Goal: Task Accomplishment & Management: Use online tool/utility

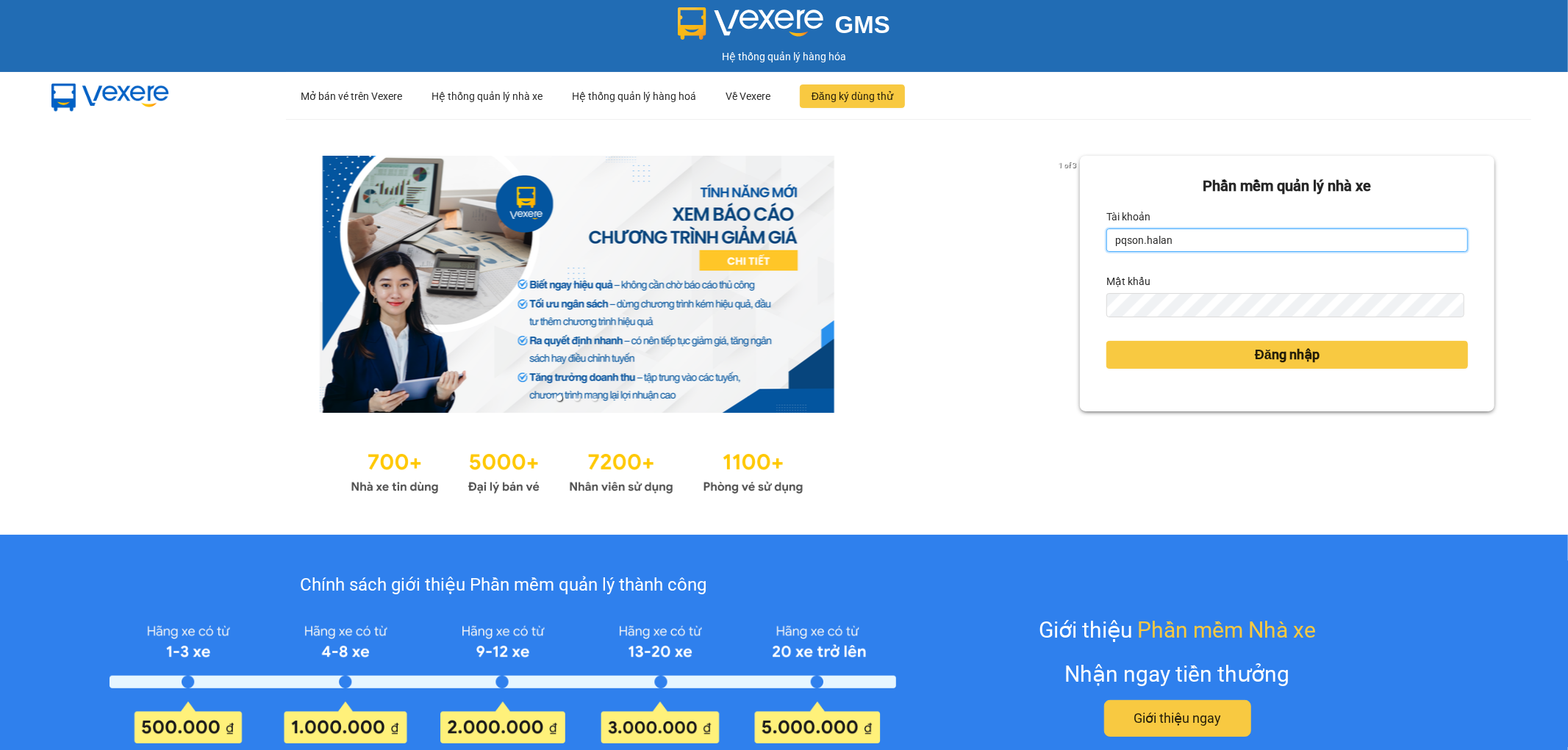
click at [1229, 247] on input "pqson.halan" at bounding box center [1287, 240] width 362 height 23
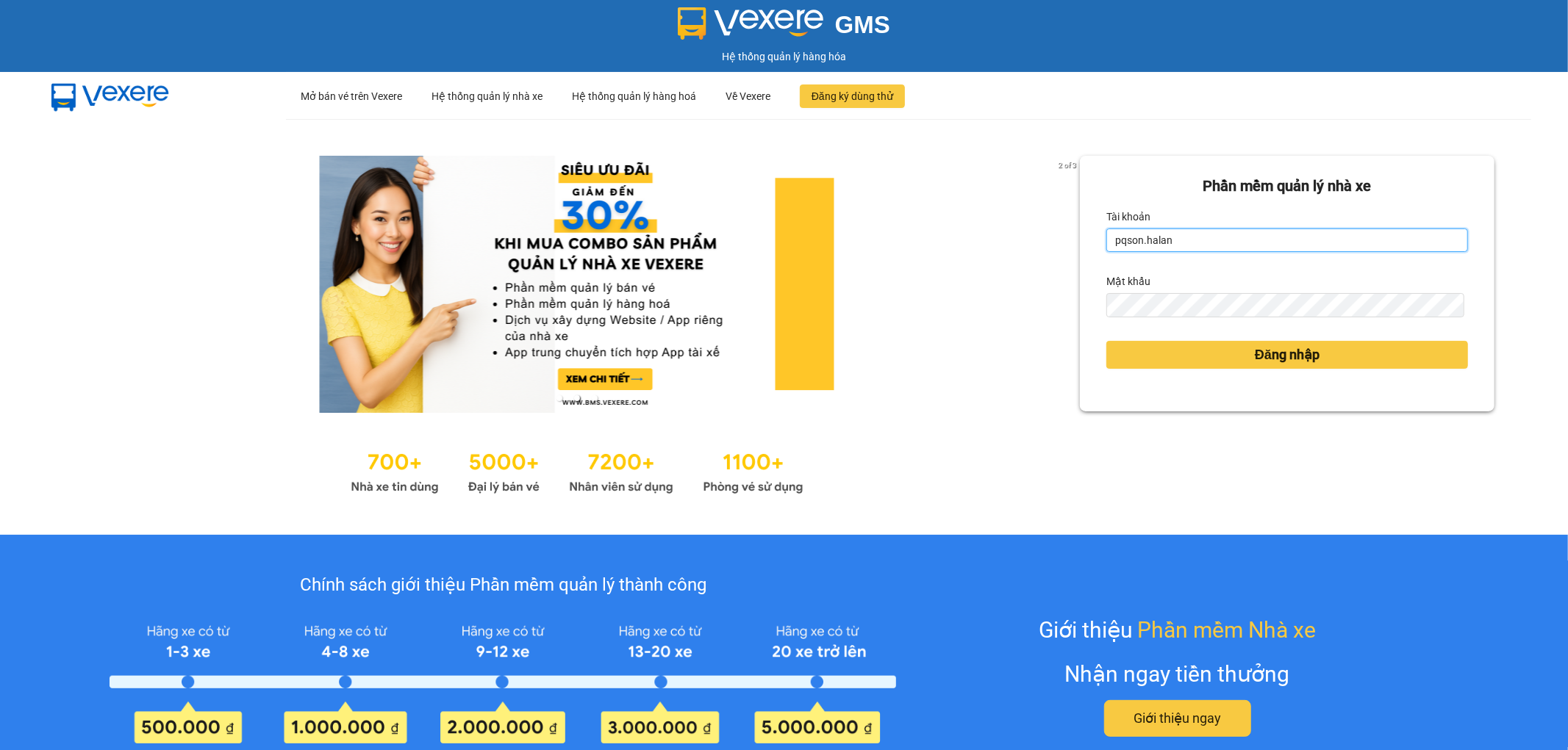
type input "ntthao.halan"
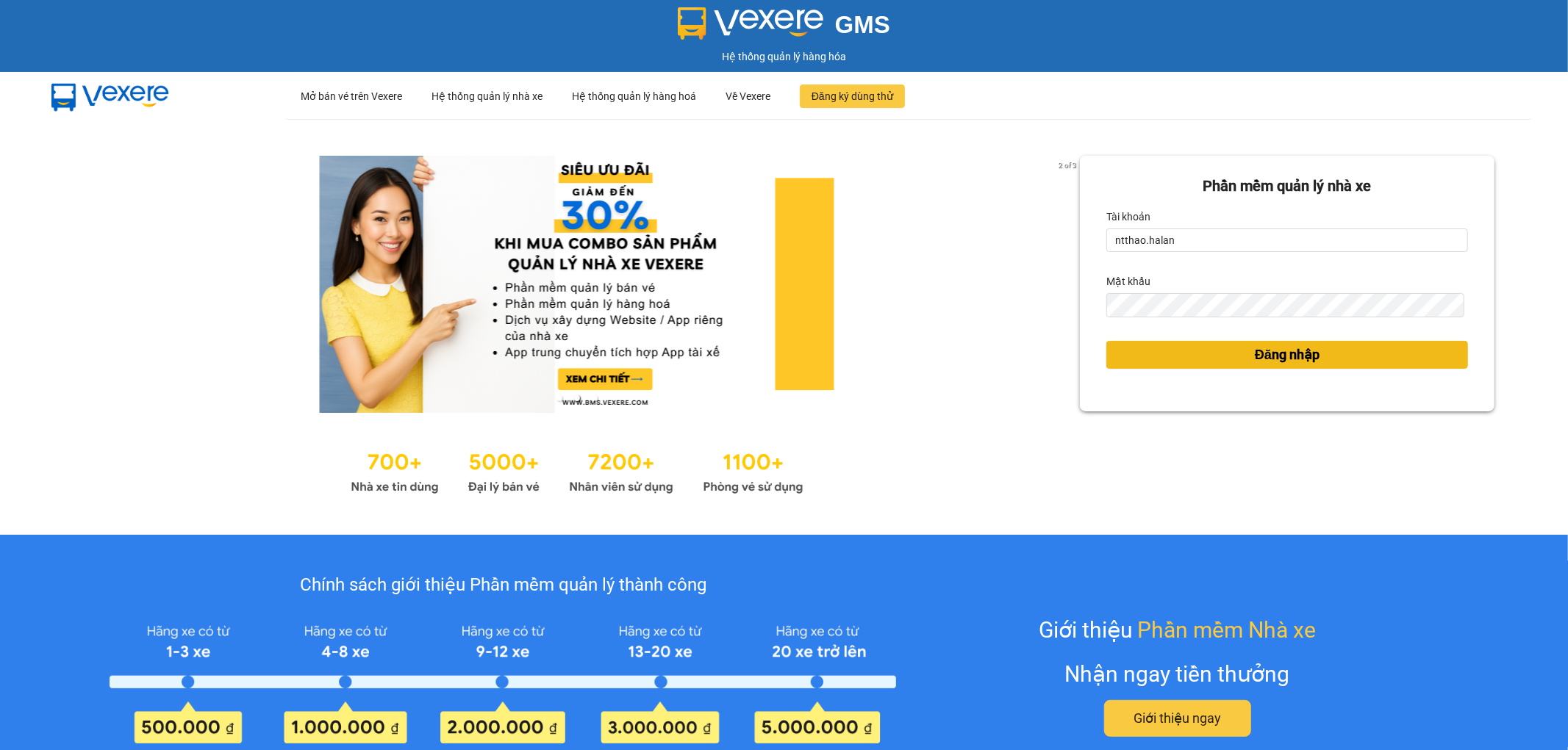
click at [1343, 353] on button "Đăng nhập" at bounding box center [1287, 354] width 362 height 28
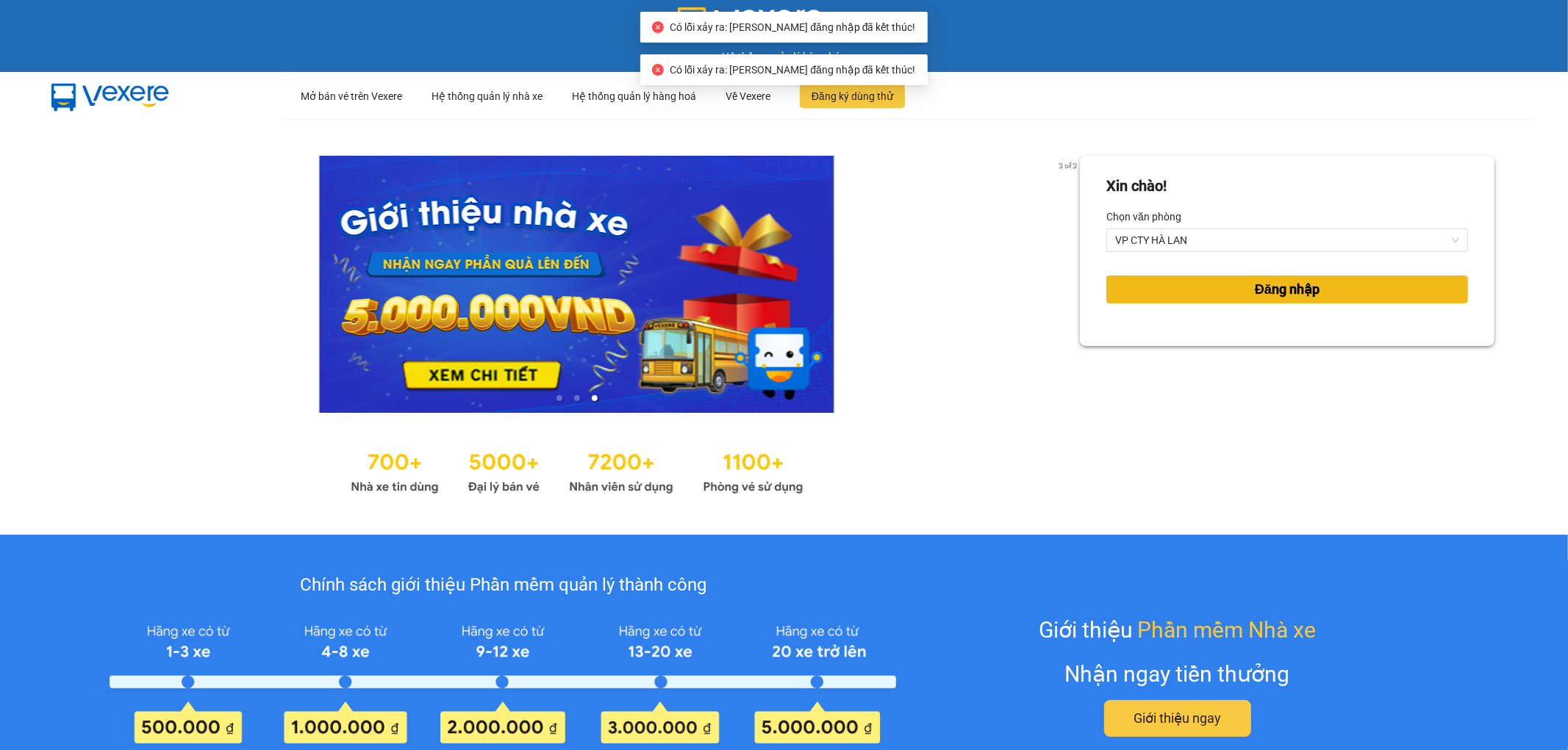
click at [1327, 300] on button "Đăng nhập" at bounding box center [1287, 289] width 362 height 28
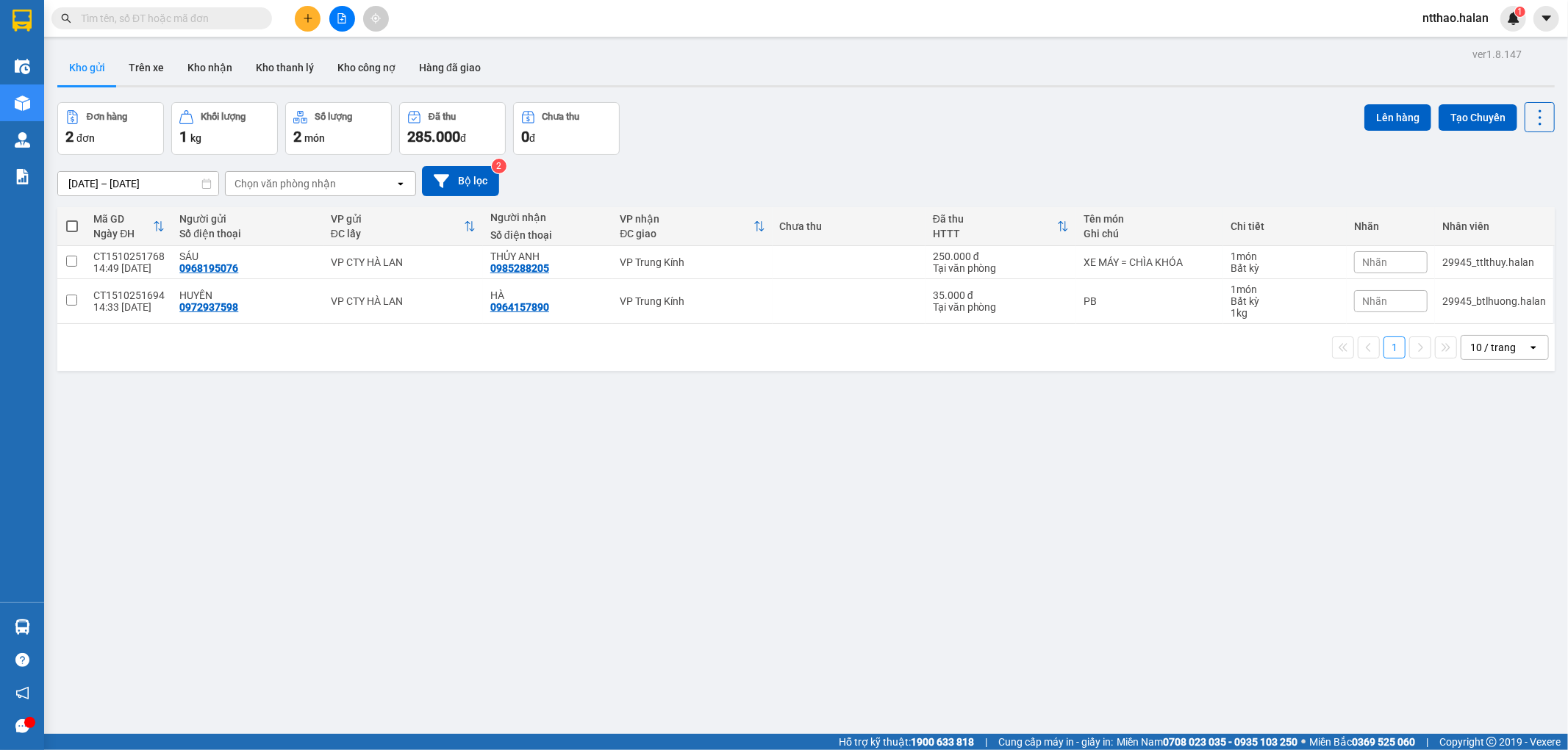
click at [150, 20] on input "text" at bounding box center [167, 19] width 173 height 16
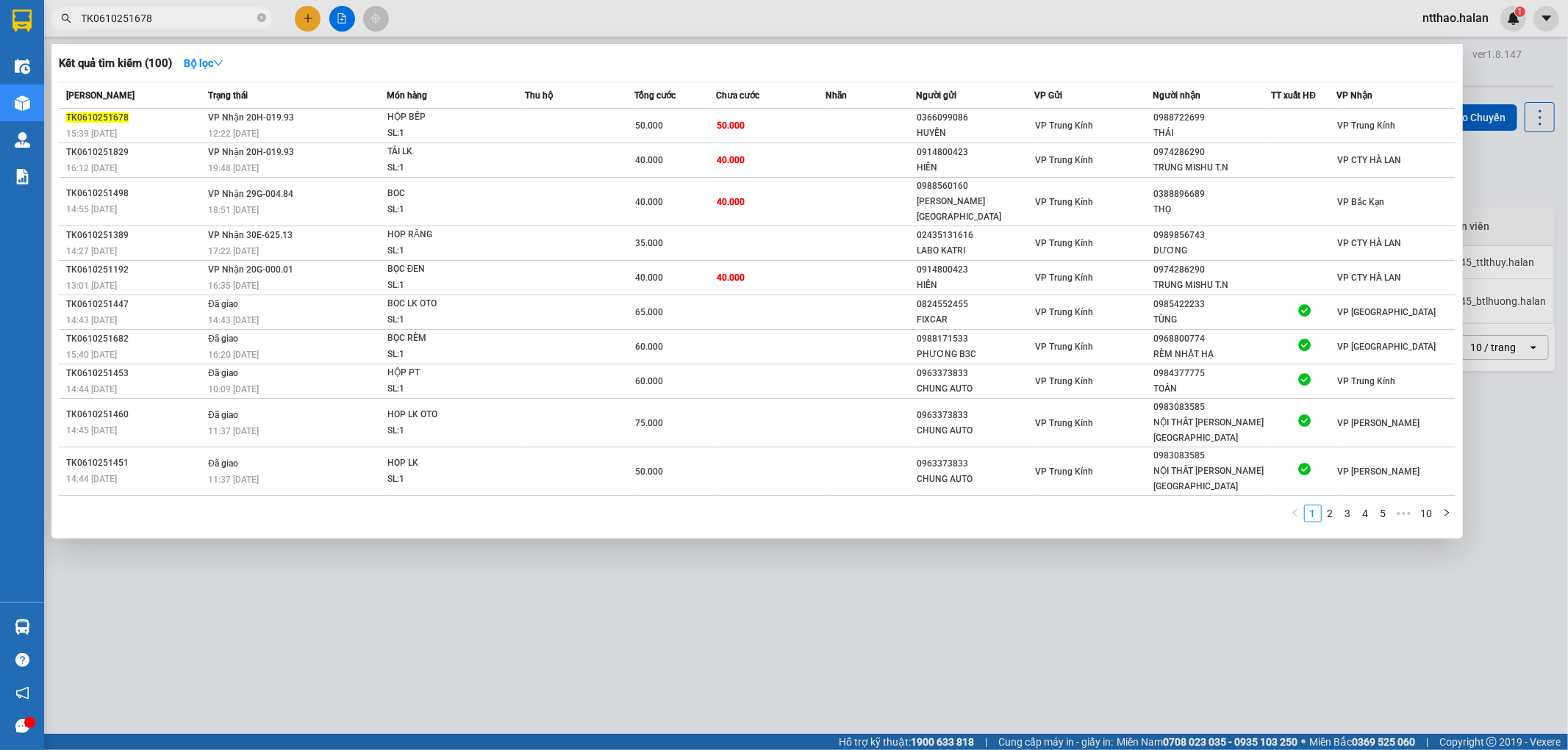
type input "TK0610251678"
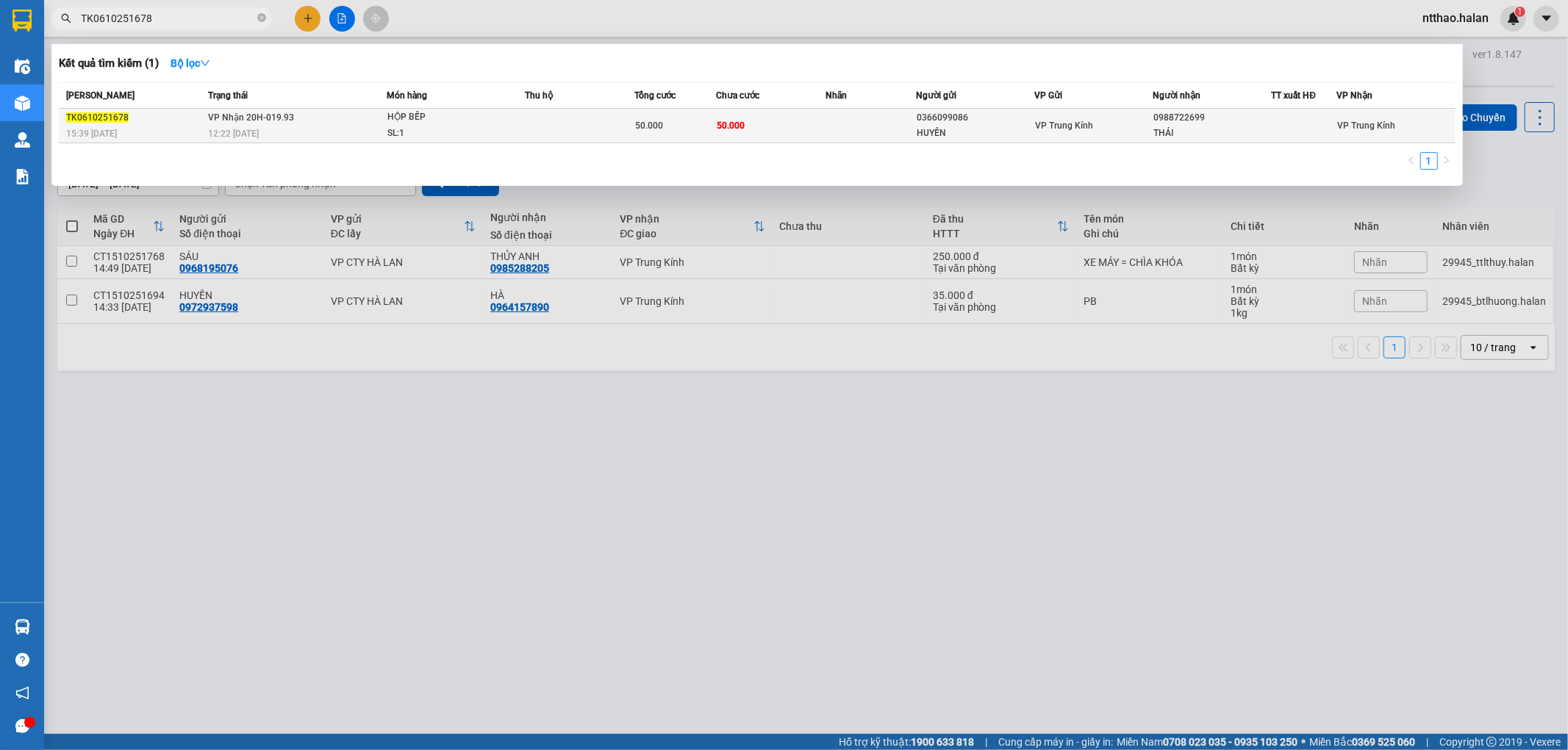
click at [114, 118] on span "TK0610251678" at bounding box center [98, 118] width 63 height 10
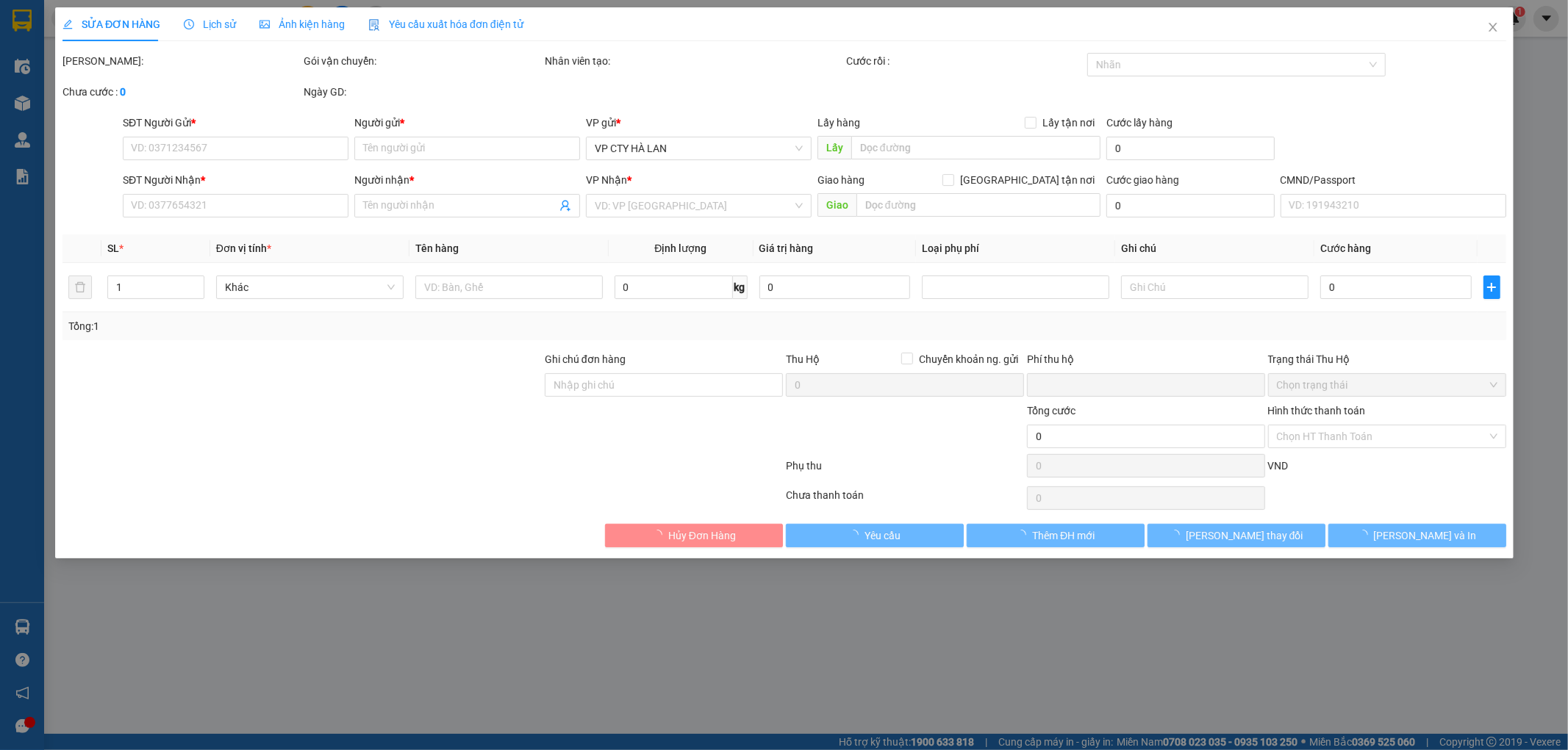
type input "0366099086"
type input "HUYỀN"
type input "0988722699"
type input "THÁI"
type input "0"
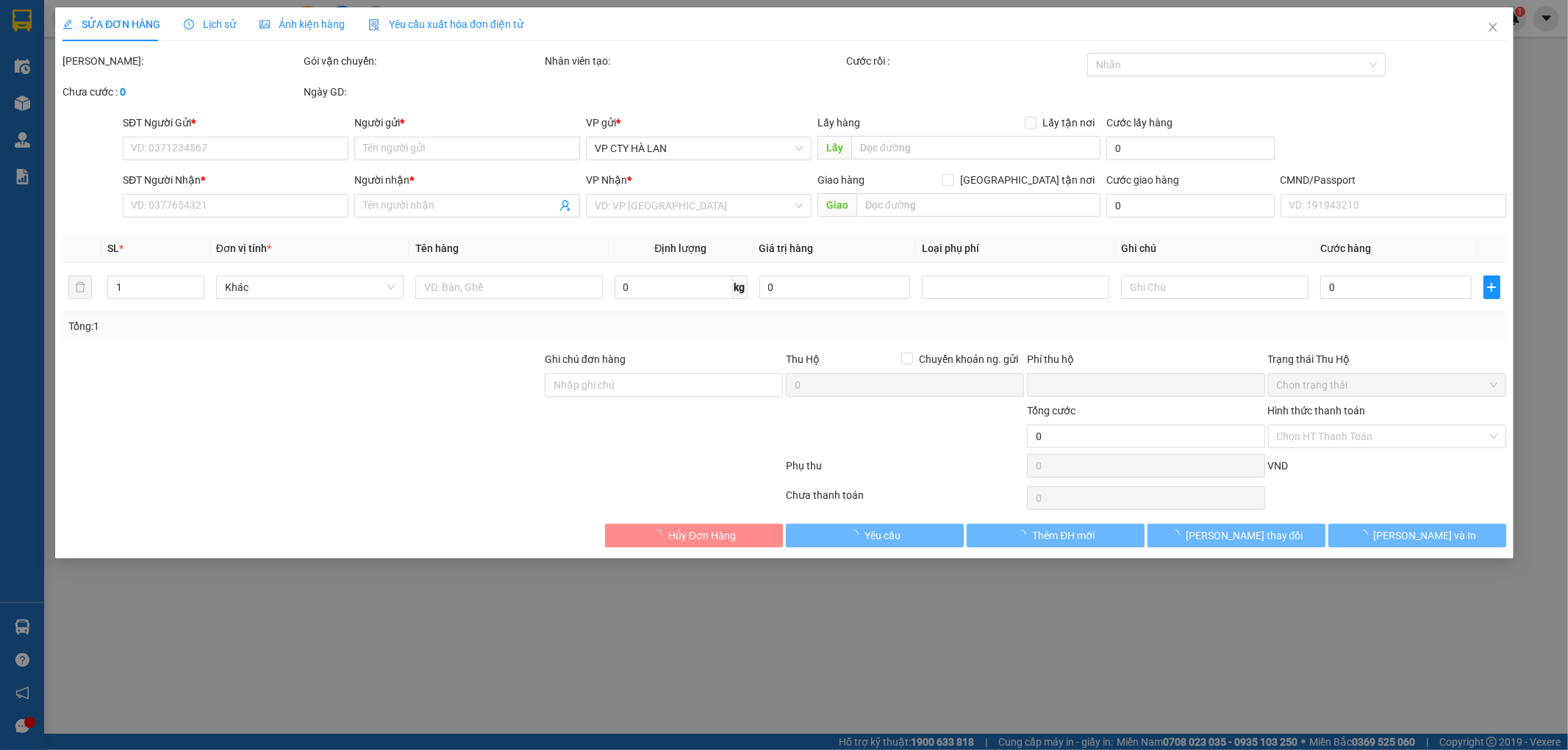
type input "50.000"
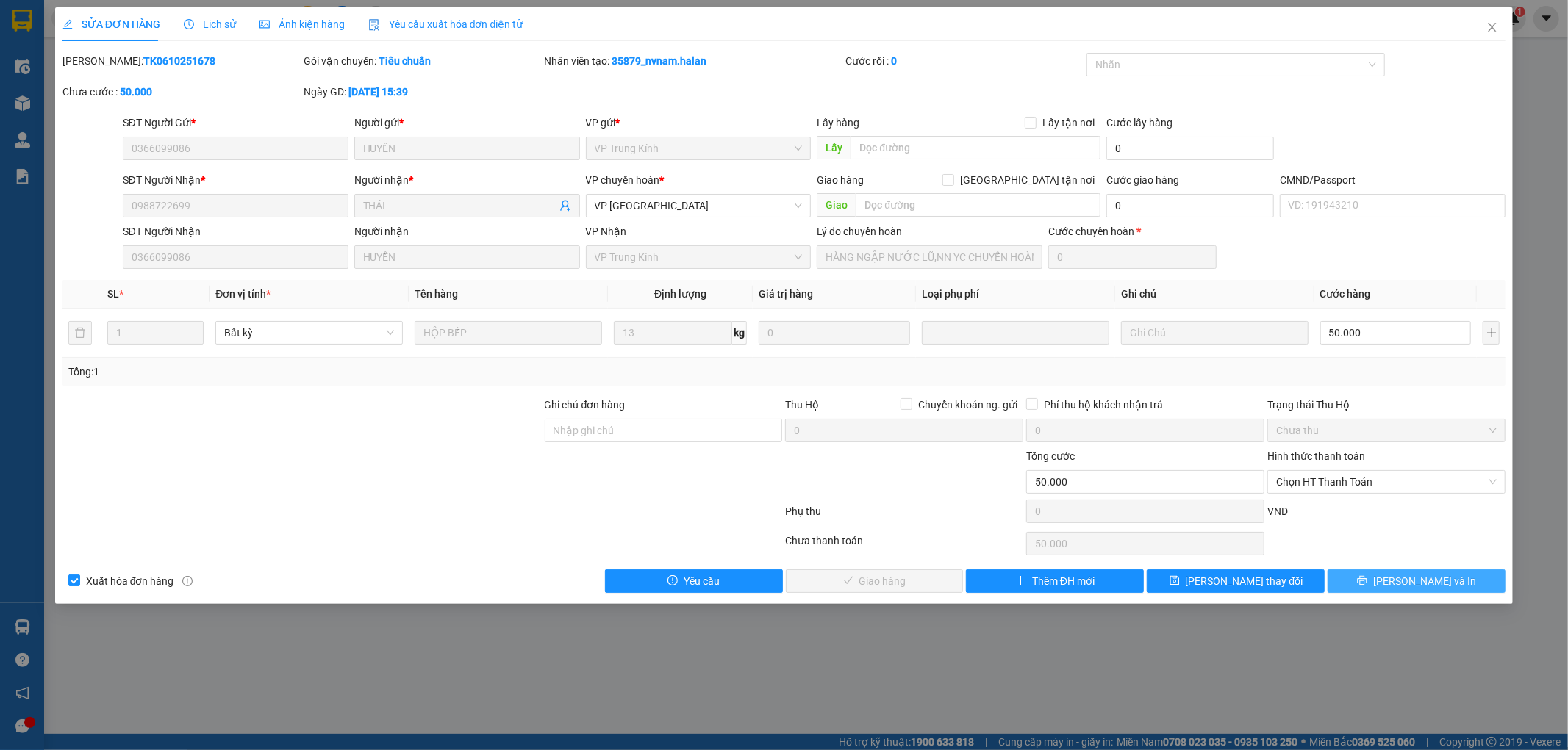
click at [1442, 579] on span "Lưu và In" at bounding box center [1425, 581] width 103 height 16
